Goal: Task Accomplishment & Management: Complete application form

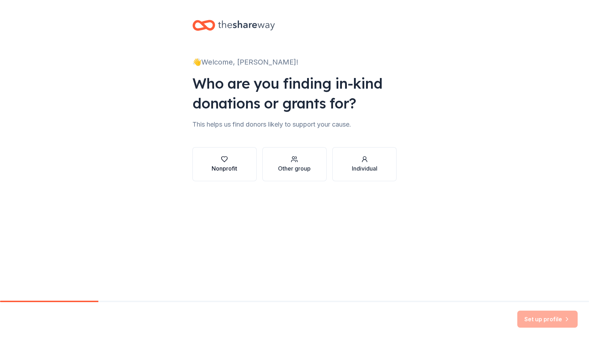
click at [215, 166] on div "Nonprofit" at bounding box center [225, 168] width 26 height 9
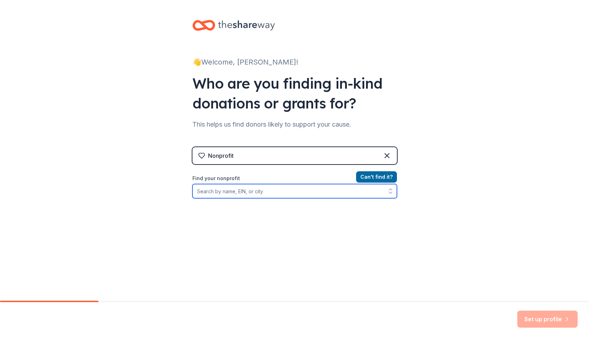
click at [267, 195] on input "Find your nonprofit" at bounding box center [294, 191] width 205 height 14
type input "Trinity Restoration Ministries"
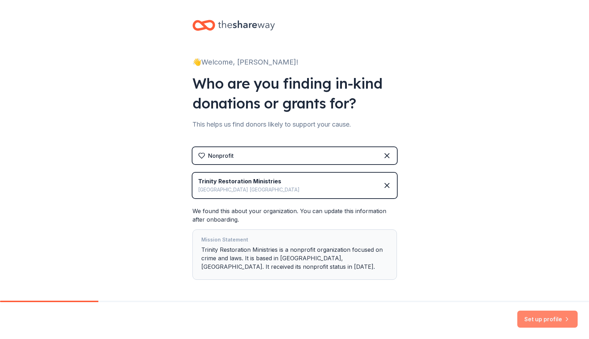
click at [549, 316] on button "Set up profile" at bounding box center [547, 319] width 60 height 17
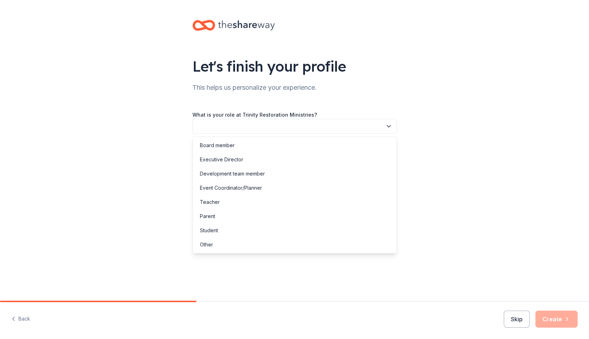
click at [272, 126] on button "button" at bounding box center [294, 126] width 205 height 15
click at [266, 176] on div "Development team member" at bounding box center [294, 174] width 201 height 14
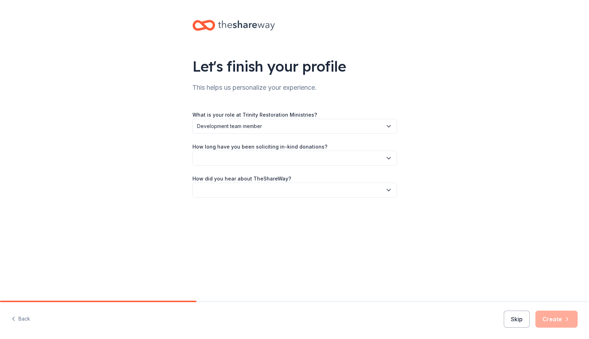
click at [268, 160] on button "button" at bounding box center [294, 158] width 205 height 15
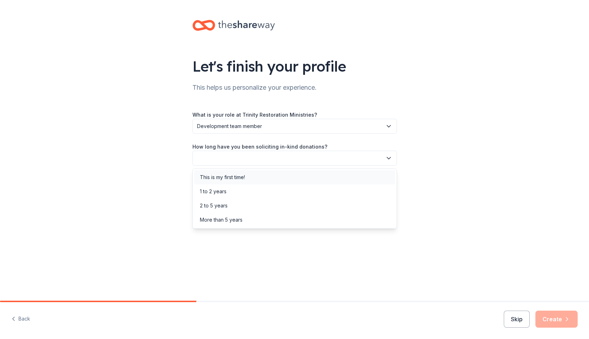
click at [266, 174] on div "This is my first time!" at bounding box center [294, 177] width 201 height 14
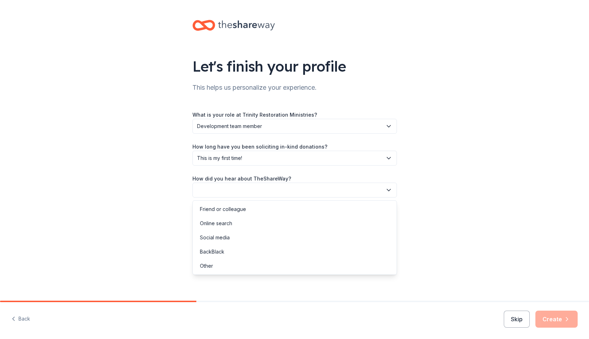
click at [266, 190] on button "button" at bounding box center [294, 190] width 205 height 15
click at [268, 209] on div "Friend or colleague" at bounding box center [294, 209] width 201 height 14
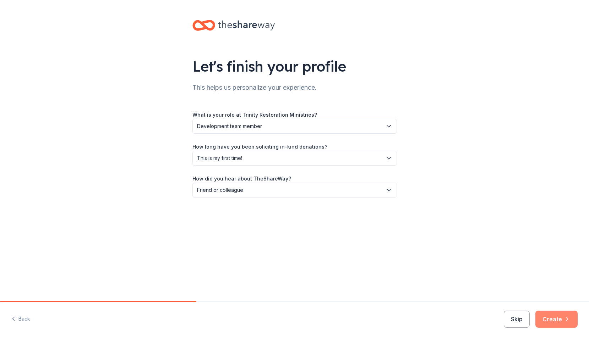
click at [549, 315] on button "Create" at bounding box center [556, 319] width 42 height 17
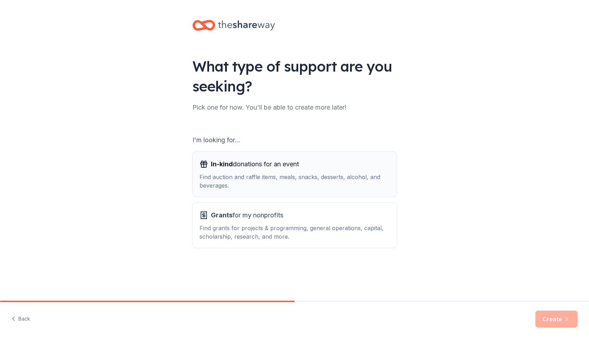
click at [316, 182] on div "Find auction and raffle items, meals, snacks, desserts, alcohol, and beverages." at bounding box center [295, 181] width 190 height 17
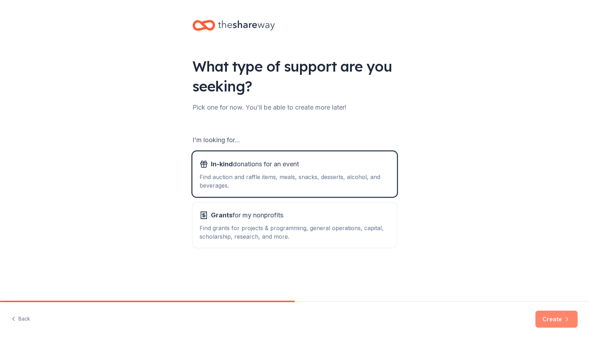
click at [551, 318] on button "Create" at bounding box center [556, 319] width 42 height 17
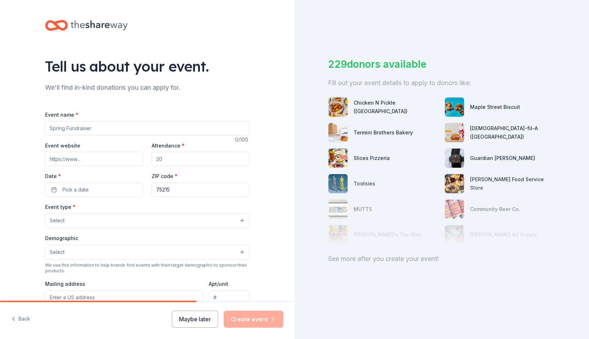
click at [97, 129] on input "Event name *" at bounding box center [147, 128] width 205 height 14
type input "TRM Pickleball Fundraiser"
click at [180, 157] on input "Attendance *" at bounding box center [201, 159] width 98 height 14
type input "150"
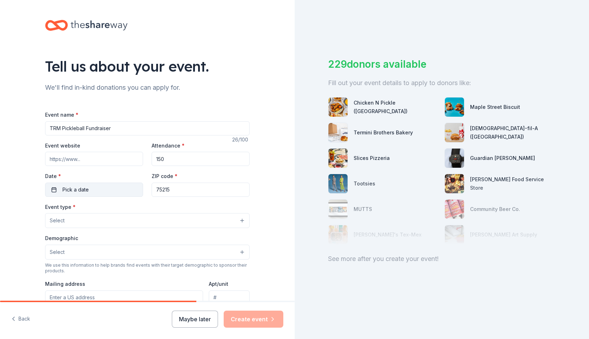
click at [104, 190] on button "Pick a date" at bounding box center [94, 190] width 98 height 14
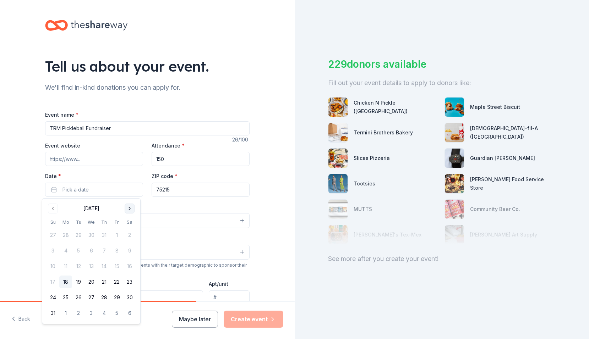
click at [130, 209] on button "Go to next month" at bounding box center [130, 209] width 10 height 10
click at [127, 284] on button "25" at bounding box center [129, 282] width 13 height 13
click at [81, 162] on input "Event website" at bounding box center [94, 159] width 98 height 14
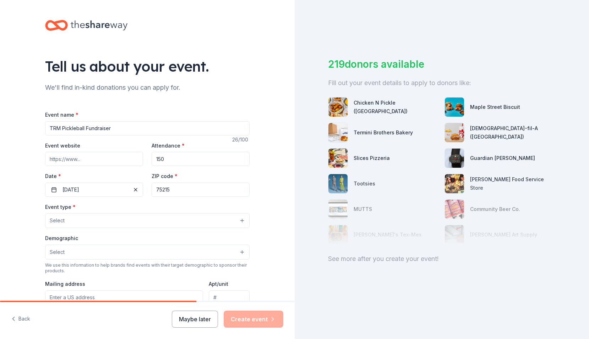
paste input "[URL][DOMAIN_NAME]"
type input "[URL][DOMAIN_NAME]"
click at [104, 218] on button "Select" at bounding box center [147, 220] width 205 height 15
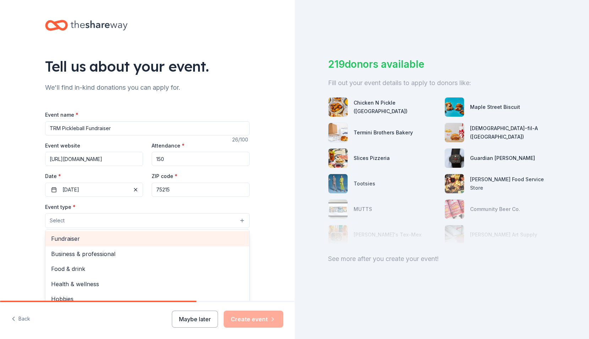
click at [108, 240] on span "Fundraiser" at bounding box center [147, 238] width 192 height 9
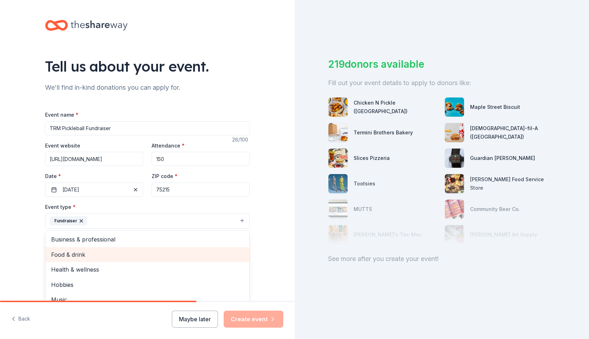
click at [116, 255] on span "Food & drink" at bounding box center [147, 254] width 192 height 9
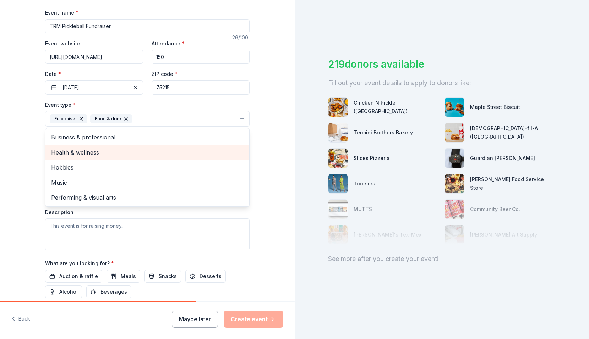
scroll to position [107, 0]
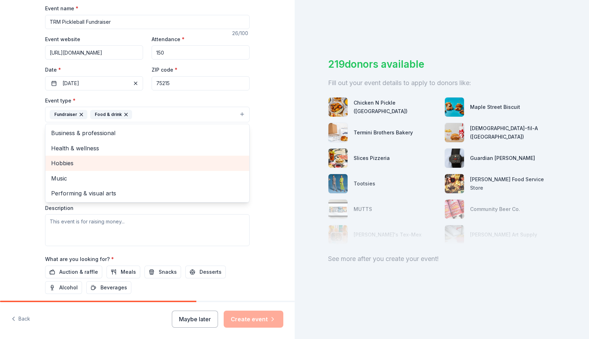
click at [109, 163] on span "Hobbies" at bounding box center [147, 163] width 192 height 9
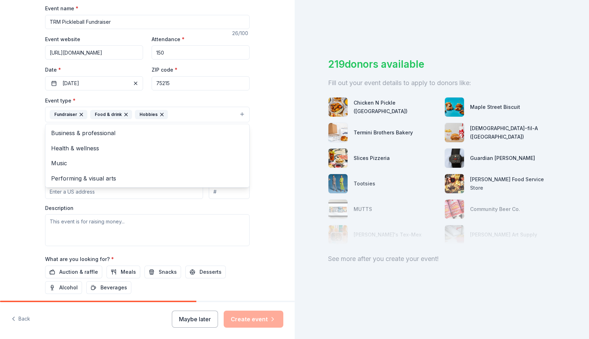
click at [34, 203] on div "Tell us about your event. We'll find in-kind donations you can apply for. Event…" at bounding box center [147, 129] width 227 height 473
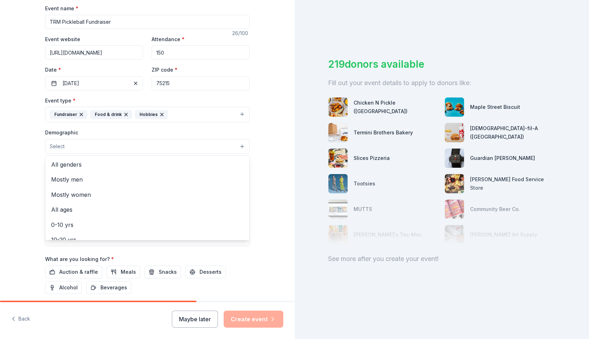
click at [106, 146] on button "Select" at bounding box center [147, 146] width 205 height 15
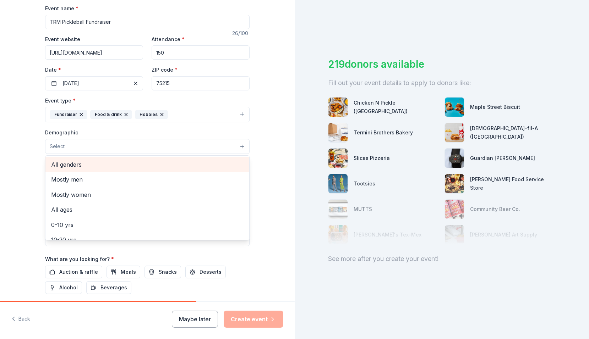
click at [107, 165] on span "All genders" at bounding box center [147, 164] width 192 height 9
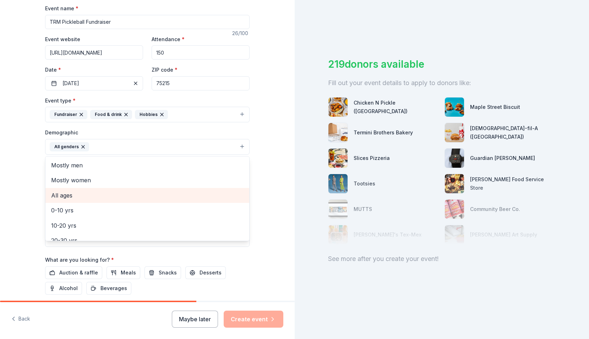
click at [64, 192] on span "All ages" at bounding box center [147, 195] width 192 height 9
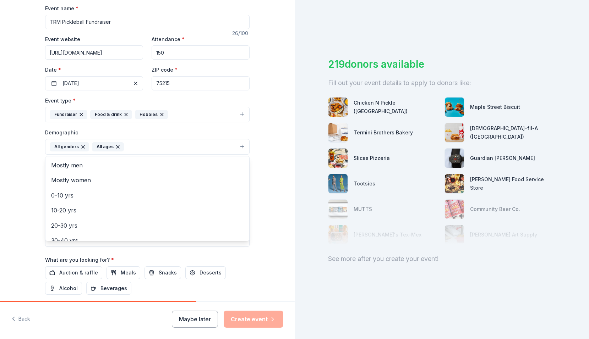
click at [27, 188] on div "Tell us about your event. We'll find in-kind donations you can apply for. Event…" at bounding box center [147, 130] width 295 height 474
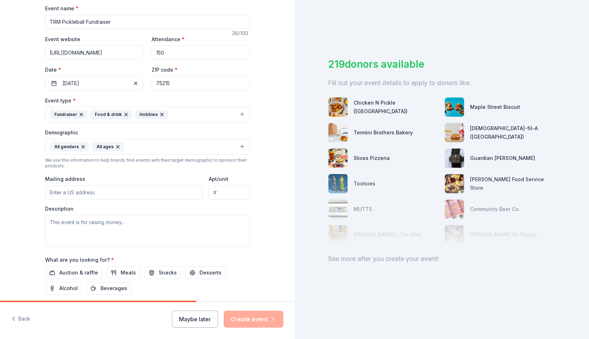
click at [94, 196] on input "Mailing address" at bounding box center [124, 193] width 158 height 14
type input "2728 Holmes St"
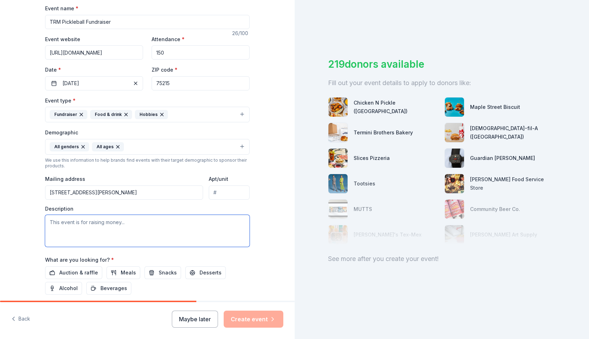
click at [94, 220] on textarea at bounding box center [147, 231] width 205 height 32
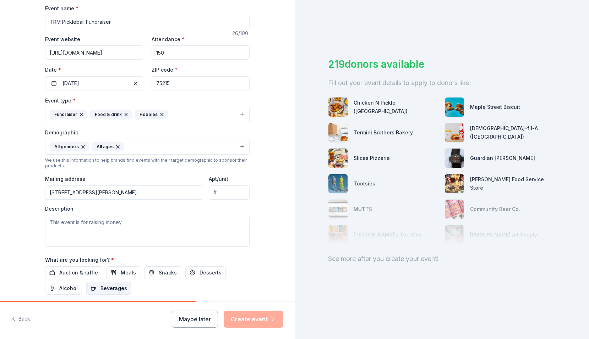
click at [95, 287] on button "Beverages" at bounding box center [108, 288] width 45 height 13
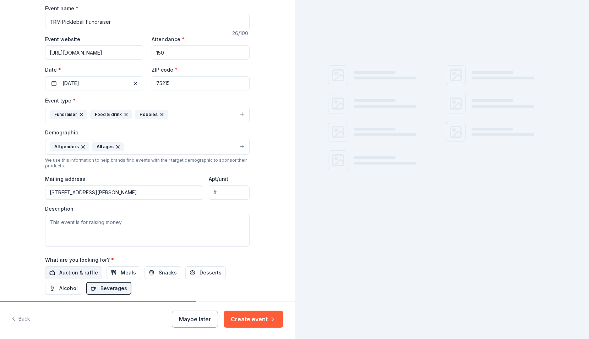
click at [88, 274] on span "Auction & raffle" at bounding box center [78, 273] width 39 height 9
click at [112, 274] on button "Meals" at bounding box center [124, 273] width 34 height 13
click at [159, 275] on span "Snacks" at bounding box center [168, 273] width 18 height 9
click at [192, 275] on button "Desserts" at bounding box center [205, 273] width 40 height 13
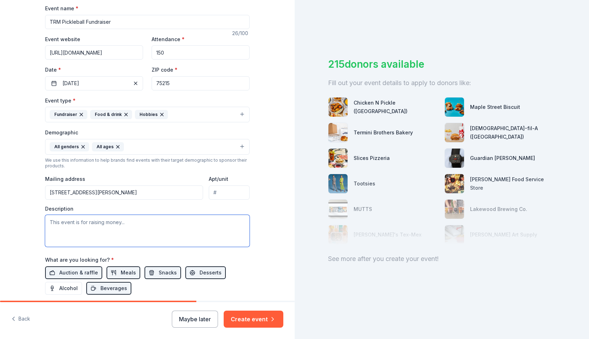
click at [62, 225] on textarea at bounding box center [147, 231] width 205 height 32
click at [71, 222] on textarea at bounding box center [147, 231] width 205 height 32
paste textarea "This fundraiser helps men and women restore their lives after incarceration. Yo…"
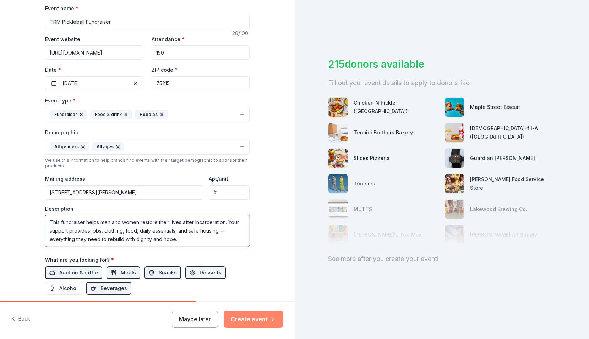
type textarea "This fundraiser helps men and women restore their lives after incarceration. Yo…"
click at [250, 321] on button "Create event" at bounding box center [254, 319] width 60 height 17
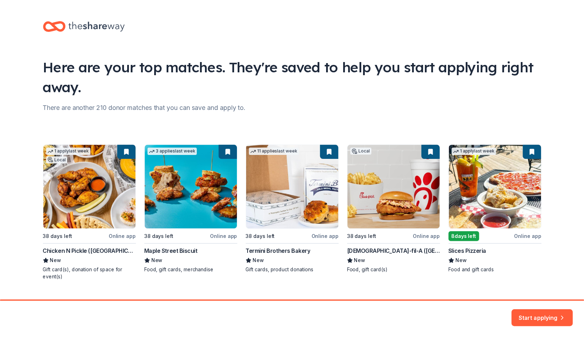
scroll to position [15, 0]
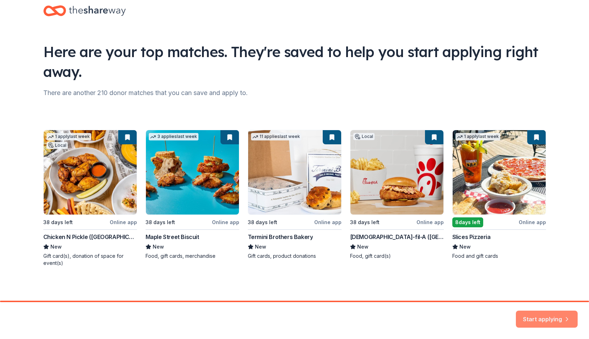
click at [559, 314] on button "Start applying" at bounding box center [547, 315] width 62 height 17
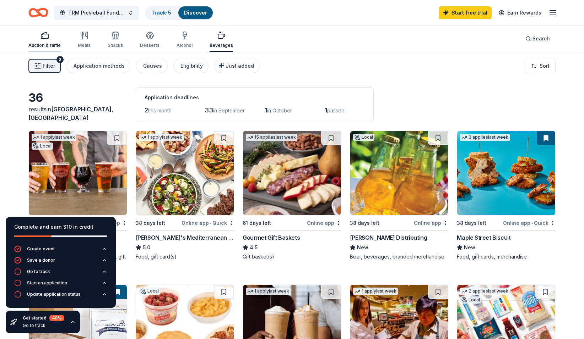
click at [44, 43] on div "Auction & raffle" at bounding box center [44, 46] width 32 height 6
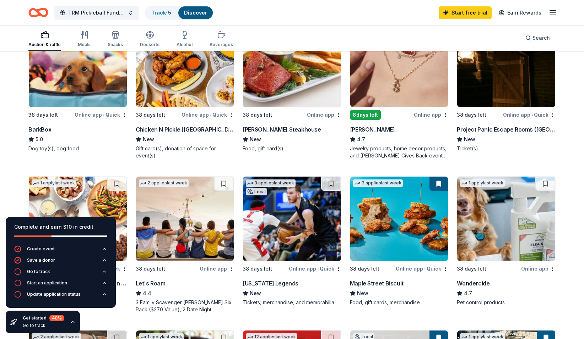
scroll to position [261, 0]
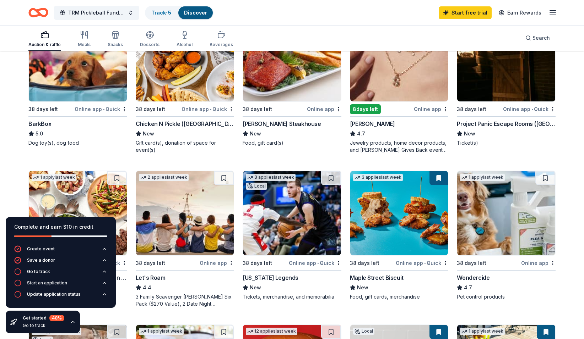
click at [127, 315] on div "Local 54 days left Online app • Quick Kenny's Restaurant Group New Gift certifi…" at bounding box center [291, 166] width 527 height 592
click at [104, 224] on div "Complete and earn $10 in credit" at bounding box center [60, 227] width 93 height 9
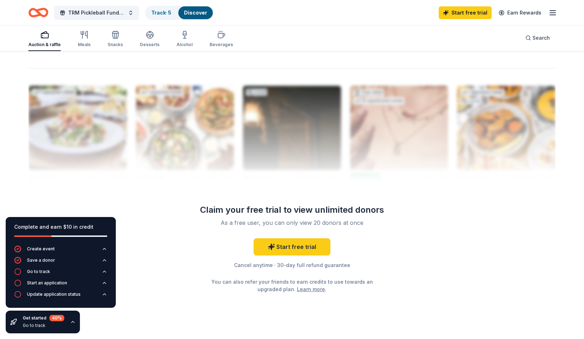
scroll to position [685, 0]
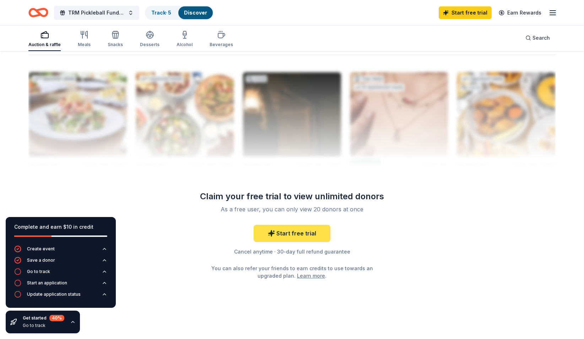
click at [278, 233] on link "Start free trial" at bounding box center [292, 233] width 77 height 17
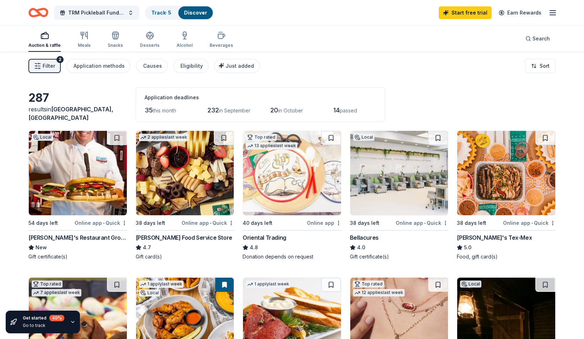
click at [399, 182] on img at bounding box center [399, 173] width 98 height 85
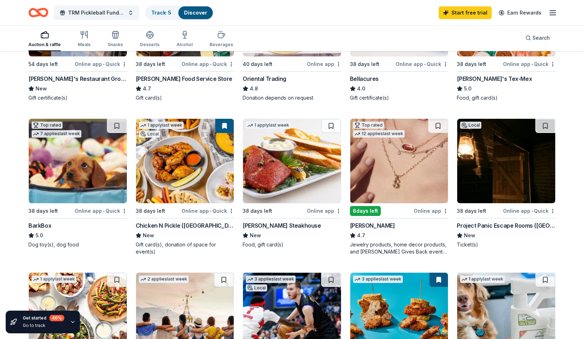
scroll to position [178, 0]
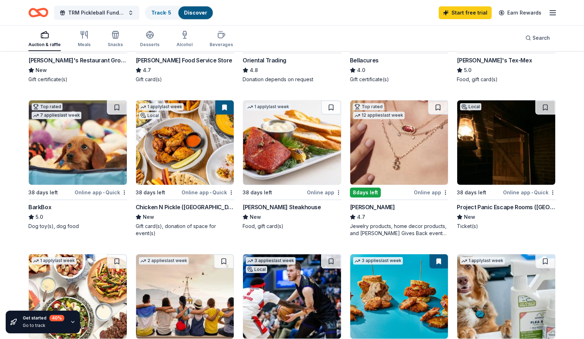
click at [288, 157] on img at bounding box center [292, 142] width 98 height 85
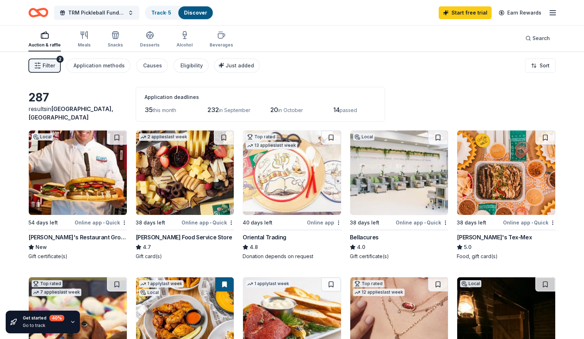
scroll to position [0, 0]
click at [80, 39] on icon "button" at bounding box center [84, 35] width 9 height 9
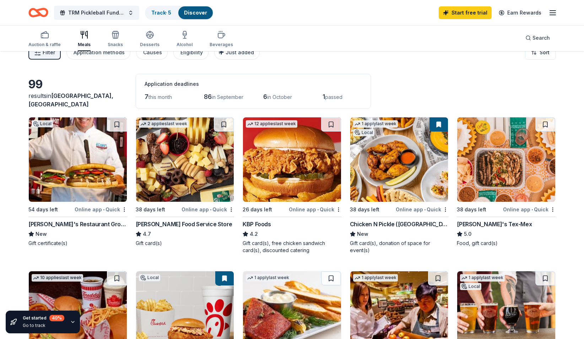
scroll to position [8, 0]
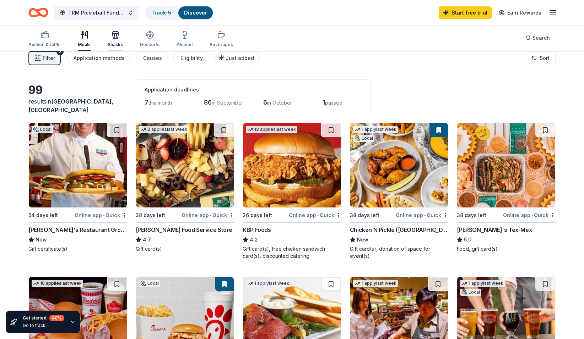
click at [113, 40] on div "Snacks" at bounding box center [115, 39] width 15 height 17
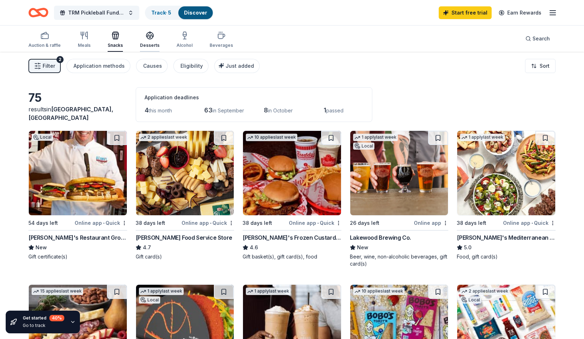
click at [154, 39] on div "button" at bounding box center [150, 35] width 20 height 9
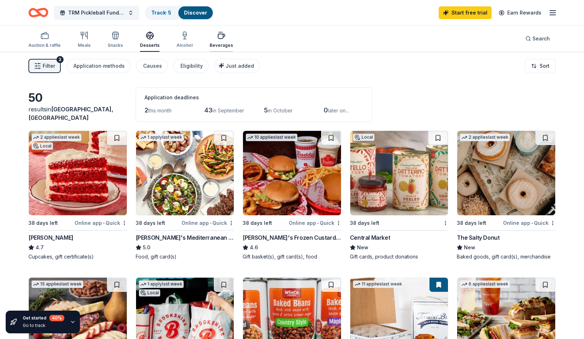
click at [219, 37] on icon "button" at bounding box center [221, 36] width 7 height 5
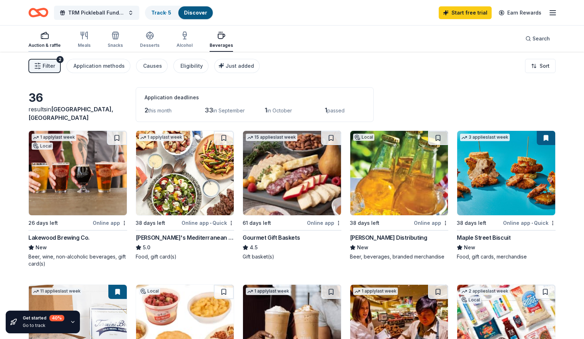
click at [52, 42] on div "Auction & raffle" at bounding box center [44, 39] width 32 height 17
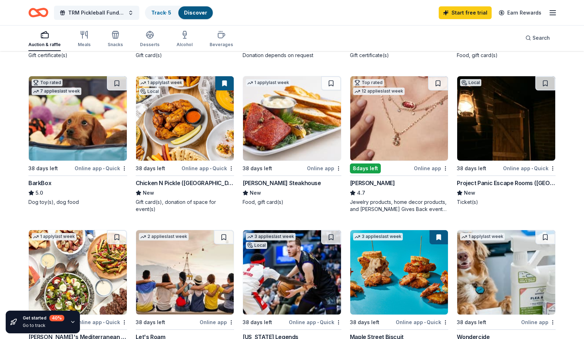
scroll to position [213, 0]
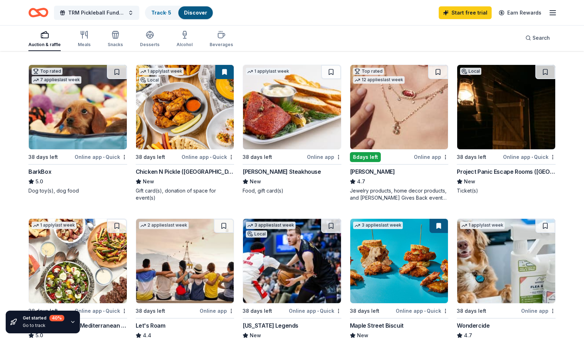
click at [309, 277] on img at bounding box center [292, 261] width 98 height 85
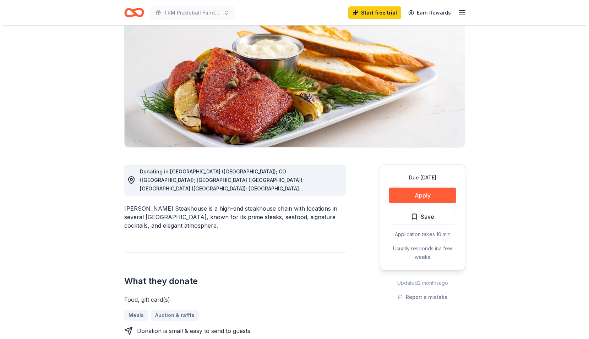
scroll to position [71, 0]
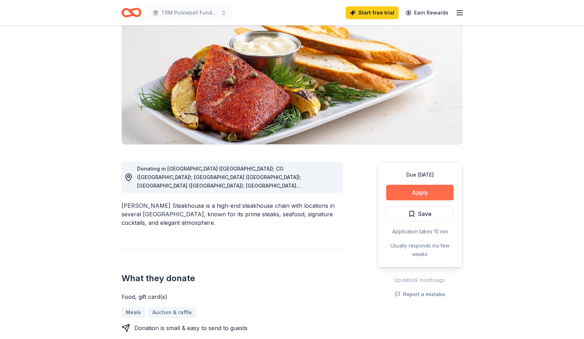
click at [436, 195] on button "Apply" at bounding box center [419, 193] width 67 height 16
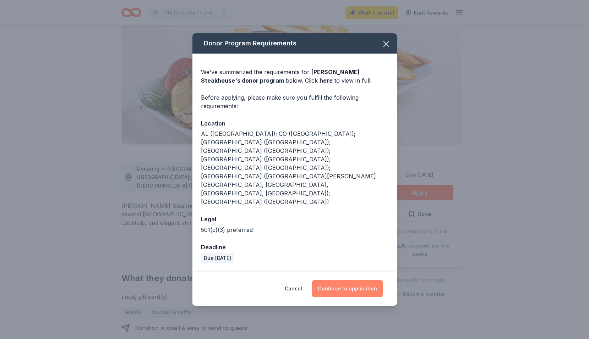
click at [338, 280] on button "Continue to application" at bounding box center [347, 288] width 71 height 17
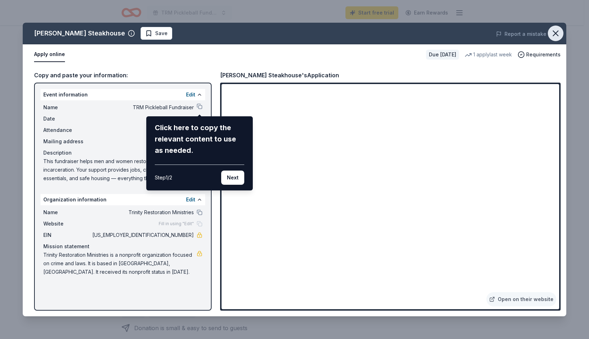
click at [558, 37] on icon "button" at bounding box center [556, 33] width 10 height 10
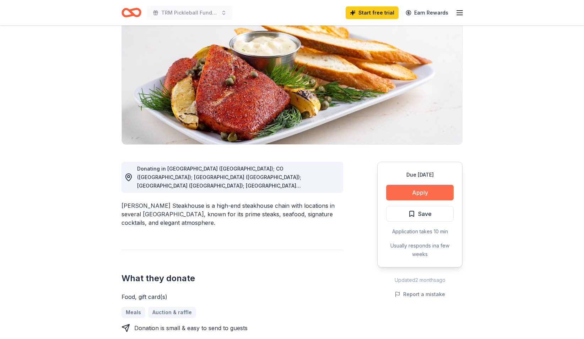
click at [420, 194] on button "Apply" at bounding box center [419, 193] width 67 height 16
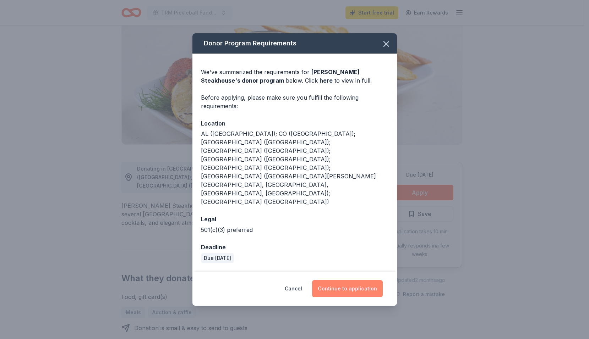
click at [347, 280] on button "Continue to application" at bounding box center [347, 288] width 71 height 17
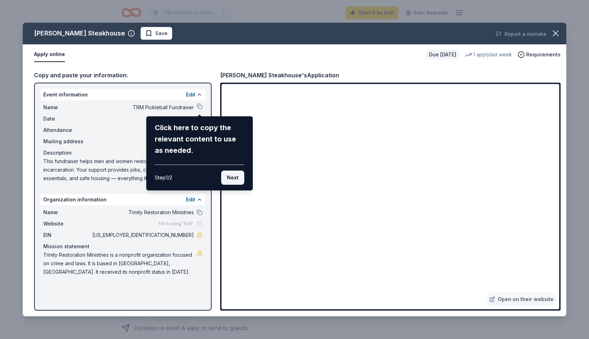
click at [230, 180] on button "Next" at bounding box center [232, 178] width 23 height 14
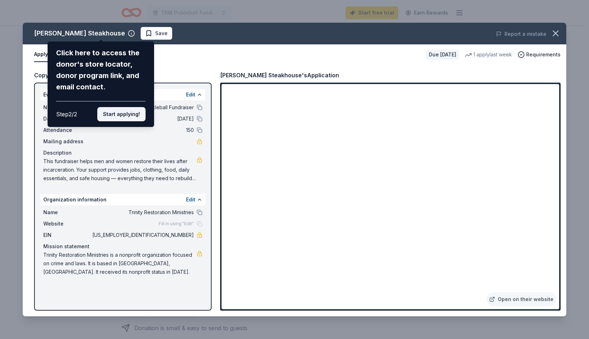
click at [126, 113] on button "Start applying!" at bounding box center [121, 114] width 48 height 14
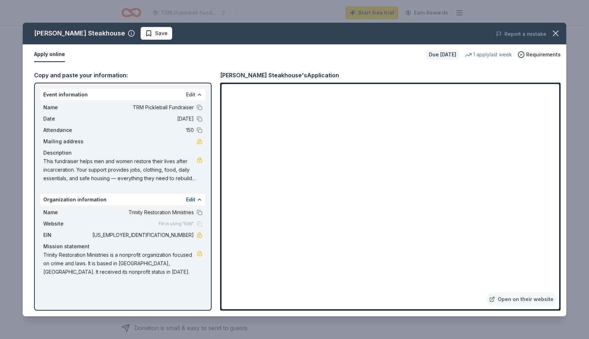
click at [189, 93] on button "Edit" at bounding box center [190, 95] width 9 height 9
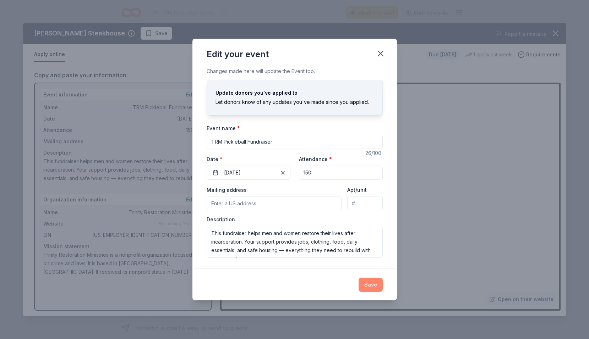
click at [370, 283] on button "Save" at bounding box center [371, 285] width 24 height 14
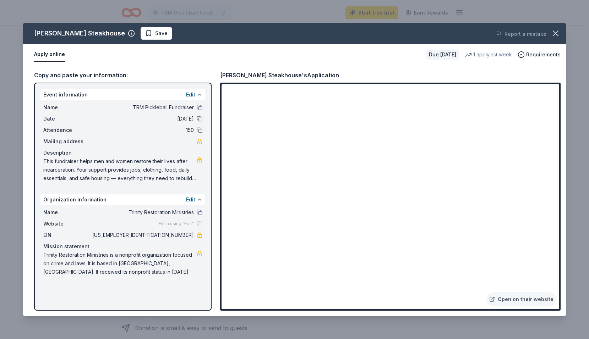
click at [189, 181] on span "This fundraiser helps men and women restore their lives after incarceration. Yo…" at bounding box center [119, 170] width 153 height 26
click at [182, 177] on span "This fundraiser helps men and women restore their lives after incarceration. Yo…" at bounding box center [119, 170] width 153 height 26
click at [193, 93] on button "Edit" at bounding box center [190, 95] width 9 height 9
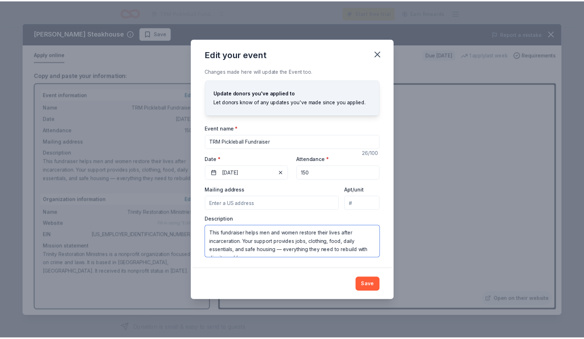
scroll to position [9, 0]
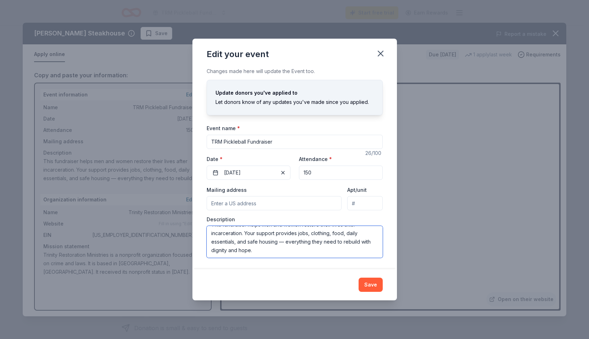
drag, startPoint x: 211, startPoint y: 234, endPoint x: 371, endPoint y: 275, distance: 165.3
click at [371, 275] on div "Edit your event Changes made here will update the Event too. Update donors you'…" at bounding box center [294, 170] width 205 height 262
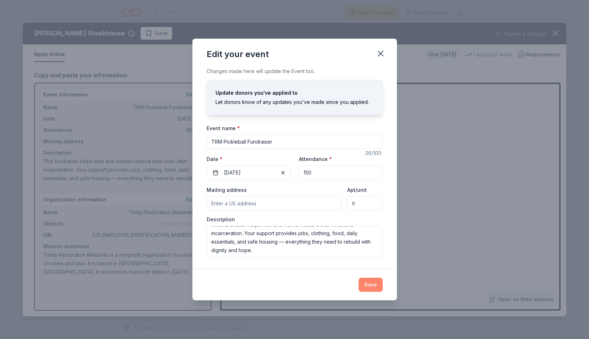
click at [376, 288] on button "Save" at bounding box center [371, 285] width 24 height 14
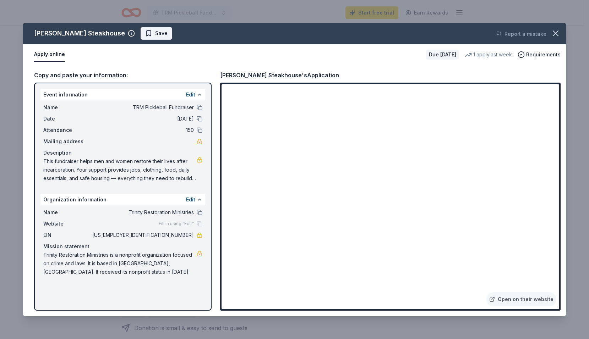
click at [145, 37] on span "Save" at bounding box center [156, 33] width 22 height 9
click at [553, 32] on icon "button" at bounding box center [556, 33] width 10 height 10
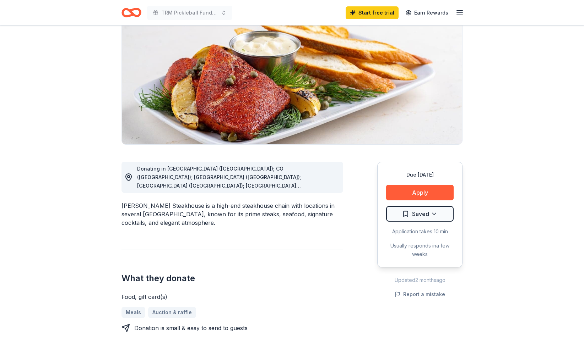
scroll to position [0, 0]
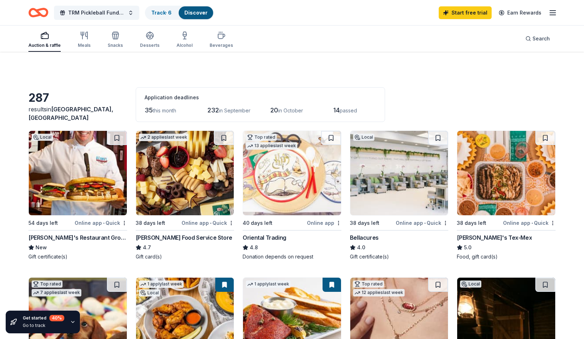
scroll to position [213, 0]
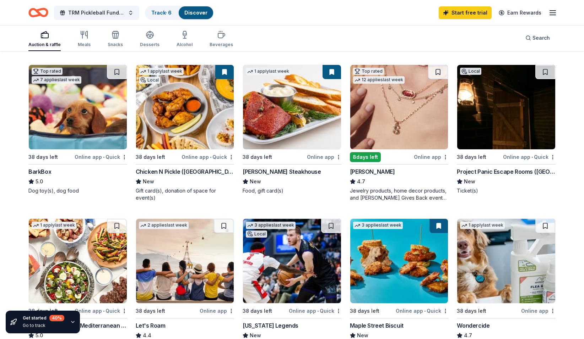
click at [175, 133] on img at bounding box center [185, 107] width 98 height 85
click at [273, 139] on img at bounding box center [292, 107] width 98 height 85
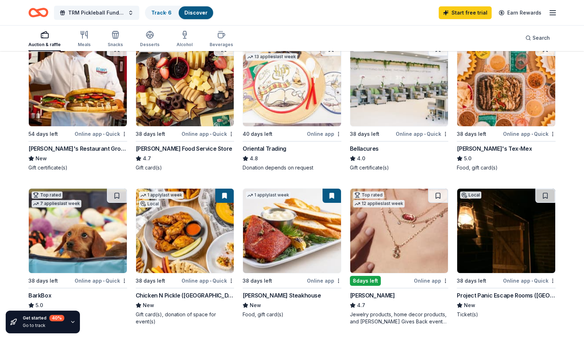
scroll to position [86, 0]
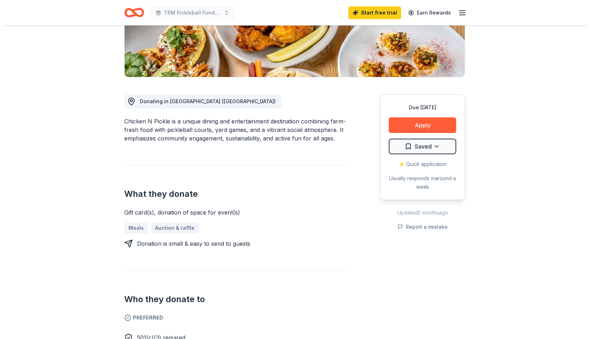
scroll to position [142, 0]
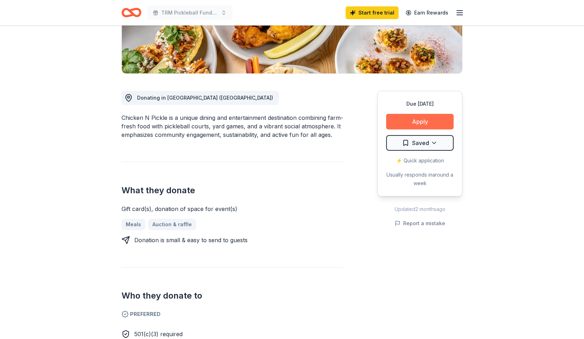
click at [423, 119] on button "Apply" at bounding box center [419, 122] width 67 height 16
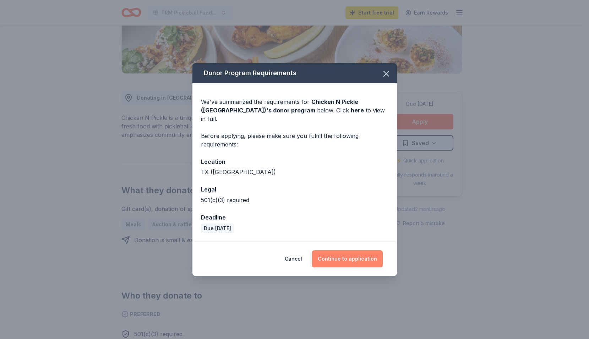
click at [339, 255] on button "Continue to application" at bounding box center [347, 259] width 71 height 17
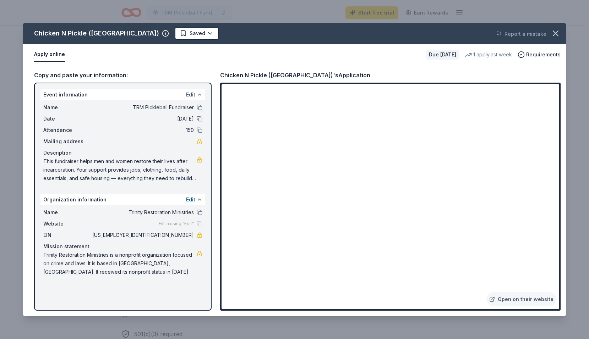
click at [192, 92] on button "Edit" at bounding box center [190, 95] width 9 height 9
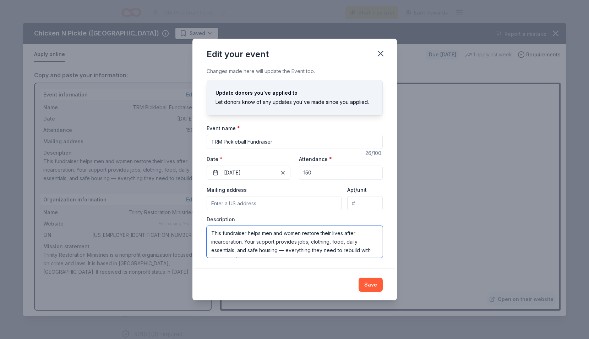
scroll to position [9, 0]
drag, startPoint x: 211, startPoint y: 232, endPoint x: 370, endPoint y: 267, distance: 162.6
click at [370, 267] on div "Changes made here will update the Event too. Update donors you've applied to Le…" at bounding box center [294, 168] width 205 height 202
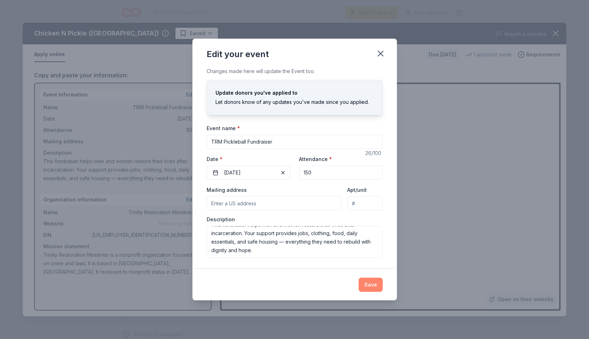
click at [369, 280] on button "Save" at bounding box center [371, 285] width 24 height 14
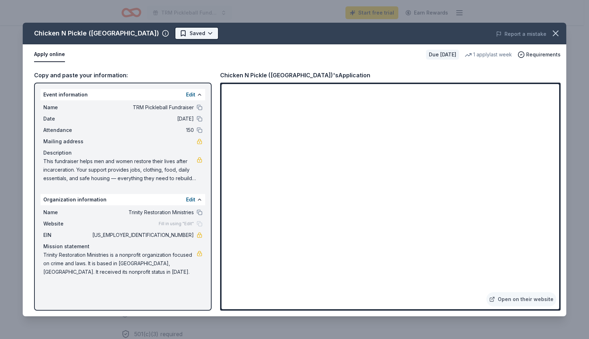
click at [168, 34] on html "TRM Pickleball Fundraiser Start free trial Earn Rewards Due [DATE] Share Chicke…" at bounding box center [294, 27] width 589 height 339
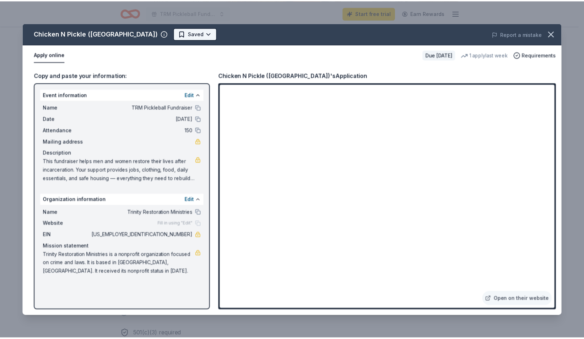
scroll to position [0, 0]
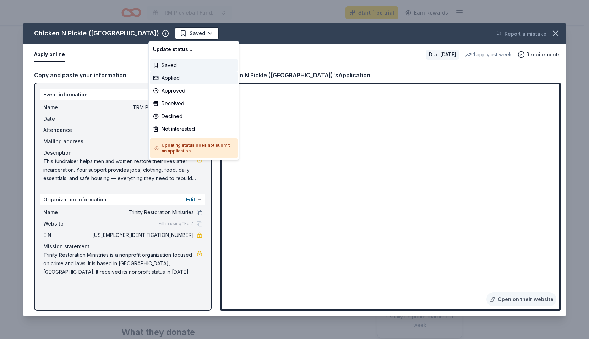
click at [171, 77] on div "Applied" at bounding box center [193, 78] width 87 height 13
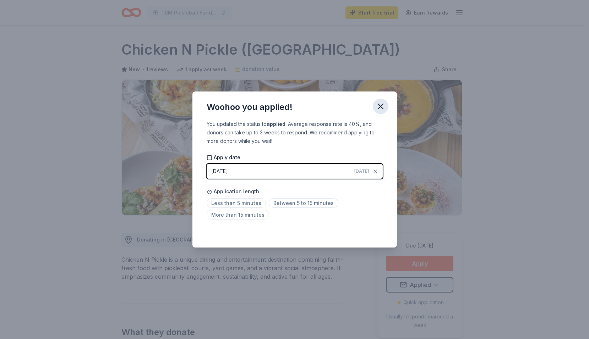
click at [386, 102] on button "button" at bounding box center [381, 107] width 16 height 16
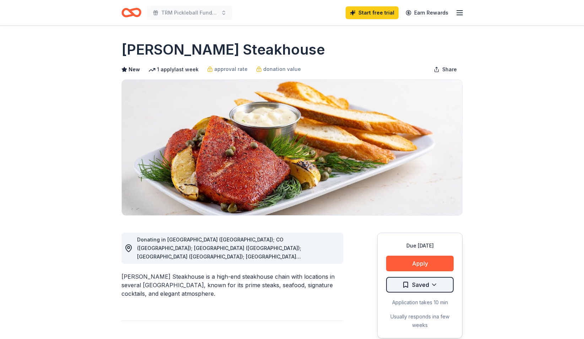
click at [435, 282] on html "TRM Pickleball Fundraiser Start free trial Earn Rewards Due [DATE] Share [PERSO…" at bounding box center [292, 169] width 584 height 339
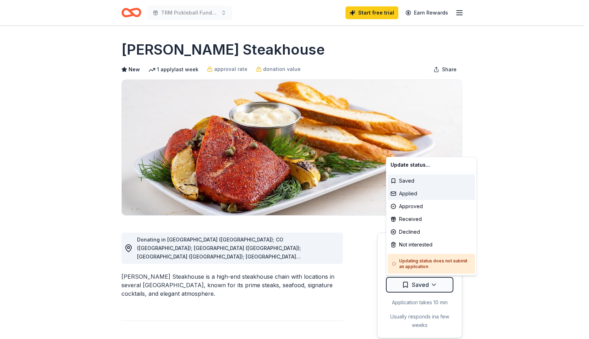
click at [427, 194] on div "Applied" at bounding box center [431, 193] width 87 height 13
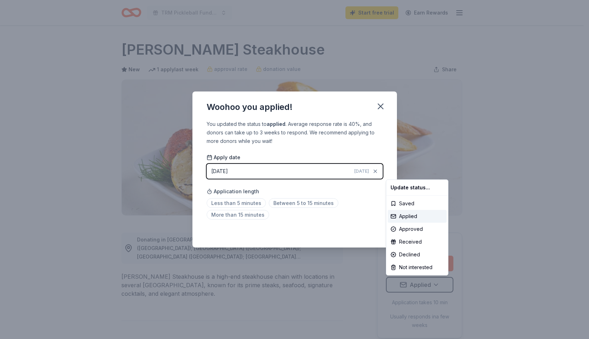
click at [380, 108] on html "TRM Pickleball Fundraiser Start free trial Earn Rewards Due in 38 days Share Pe…" at bounding box center [294, 169] width 589 height 339
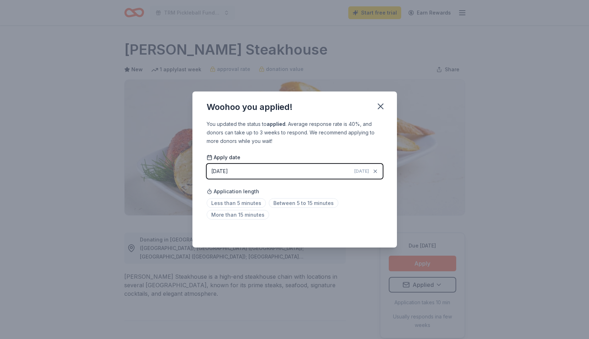
click at [380, 108] on icon "button" at bounding box center [381, 107] width 10 height 10
